Goal: Communication & Community: Answer question/provide support

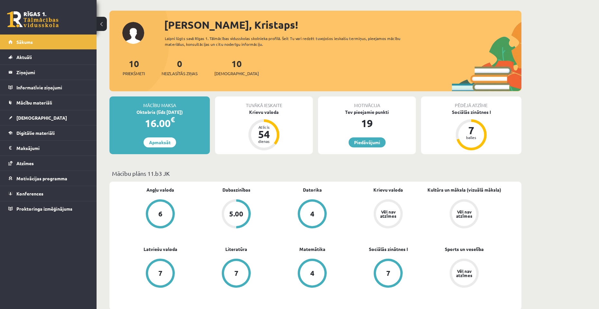
scroll to position [64, 0]
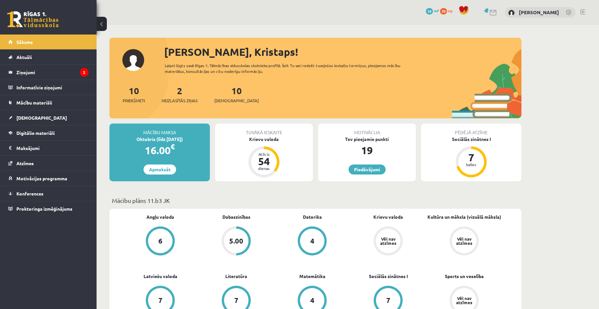
scroll to position [64, 0]
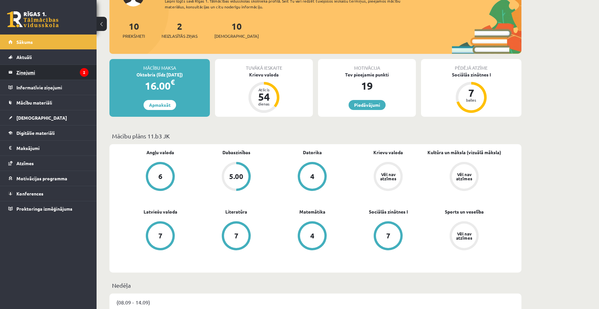
click at [56, 69] on legend "Ziņojumi 2" at bounding box center [52, 72] width 72 height 15
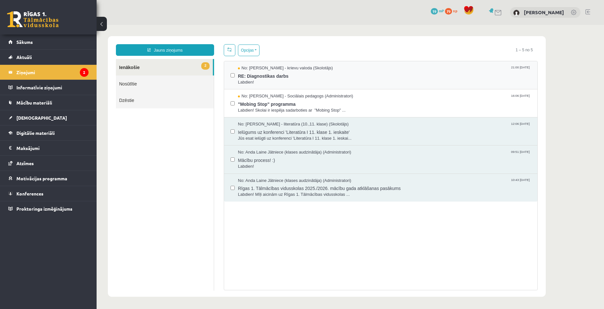
click at [397, 86] on div "No: [PERSON_NAME] - krievu valoda (Skolotājs) 21:00 [DATE] RE: Diagnostikas dar…" at bounding box center [380, 75] width 313 height 28
click at [394, 80] on span "Labdien!" at bounding box center [384, 82] width 293 height 6
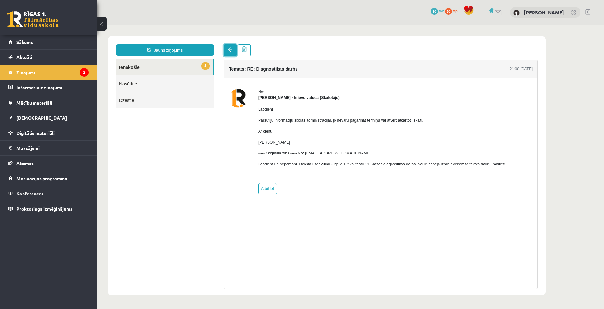
click at [225, 49] on link at bounding box center [230, 50] width 13 height 12
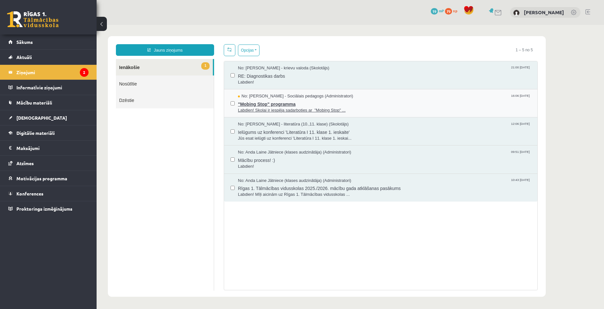
click at [306, 107] on span "Labdien! Skolai ir iespēja sadarboties ar "Mobing Stop" ..." at bounding box center [384, 110] width 293 height 6
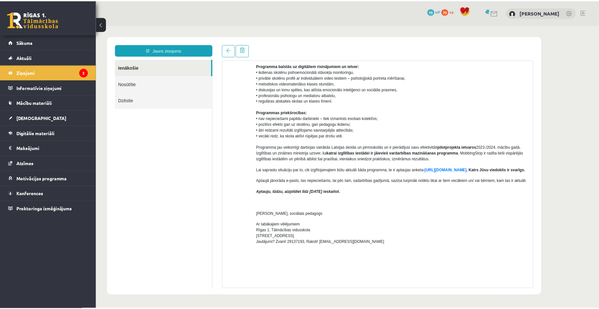
scroll to position [139, 0]
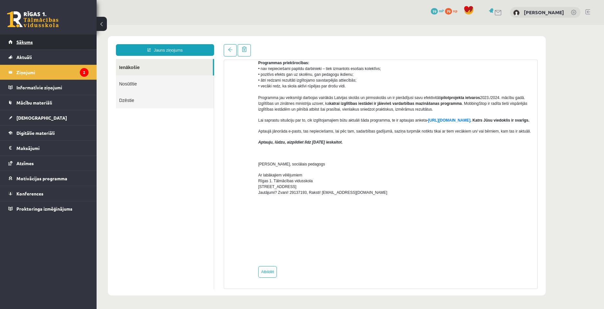
click at [43, 45] on link "Sākums" at bounding box center [48, 41] width 80 height 15
